Goal: Find specific page/section: Find specific page/section

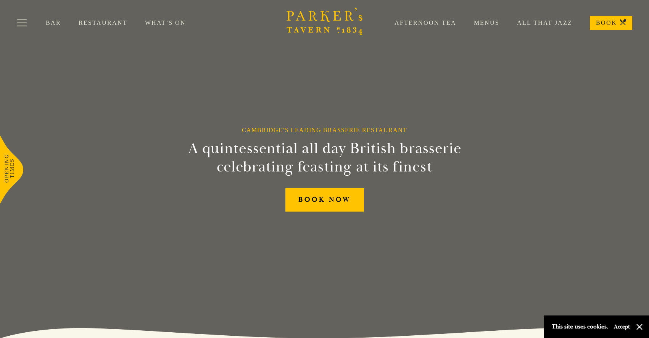
click at [153, 22] on link "What’s On" at bounding box center [174, 23] width 58 height 8
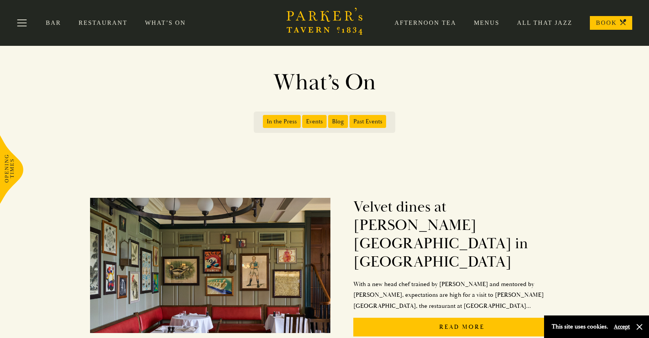
click at [314, 121] on span "Events" at bounding box center [314, 121] width 24 height 13
click at [304, 119] on input "Events" at bounding box center [304, 119] width 0 height 0
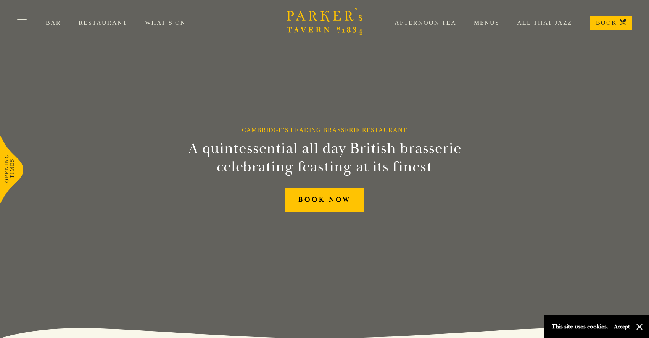
click at [160, 23] on link "What’s On" at bounding box center [174, 23] width 58 height 8
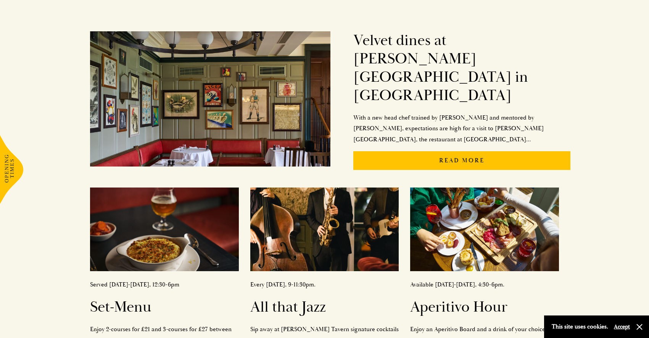
scroll to position [176, 0]
